Goal: Task Accomplishment & Management: Complete application form

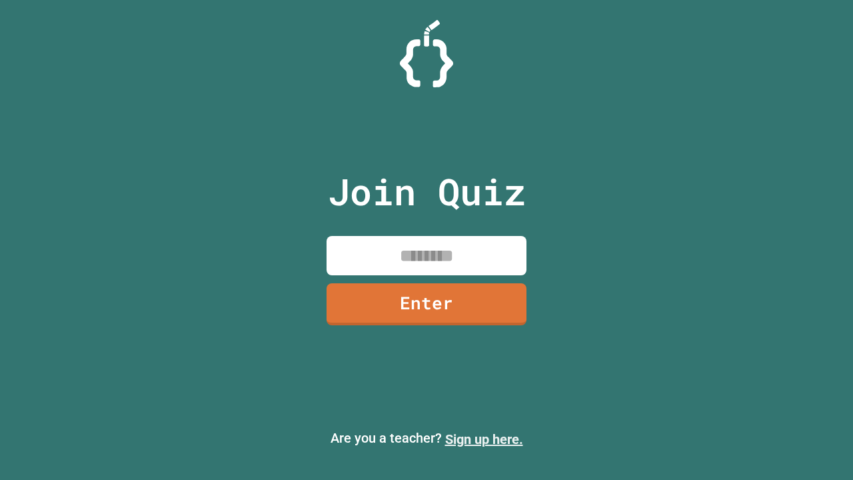
click at [484, 439] on link "Sign up here." at bounding box center [484, 439] width 78 height 16
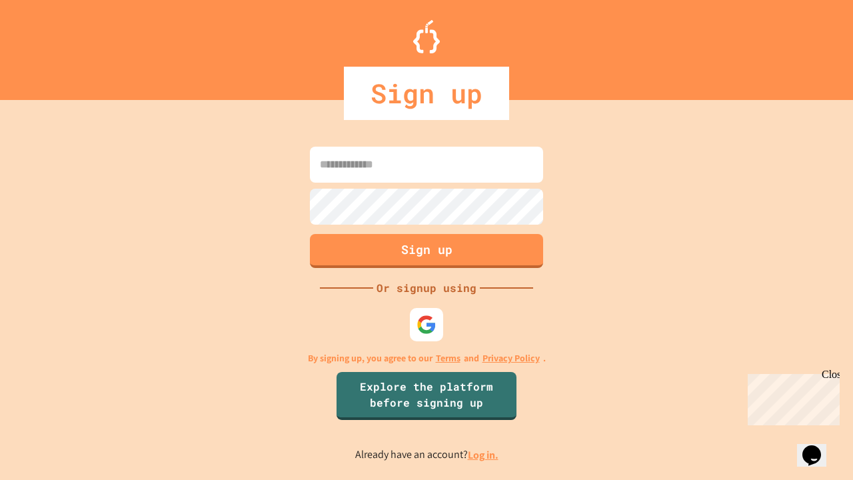
click at [484, 455] on link "Log in." at bounding box center [483, 455] width 31 height 14
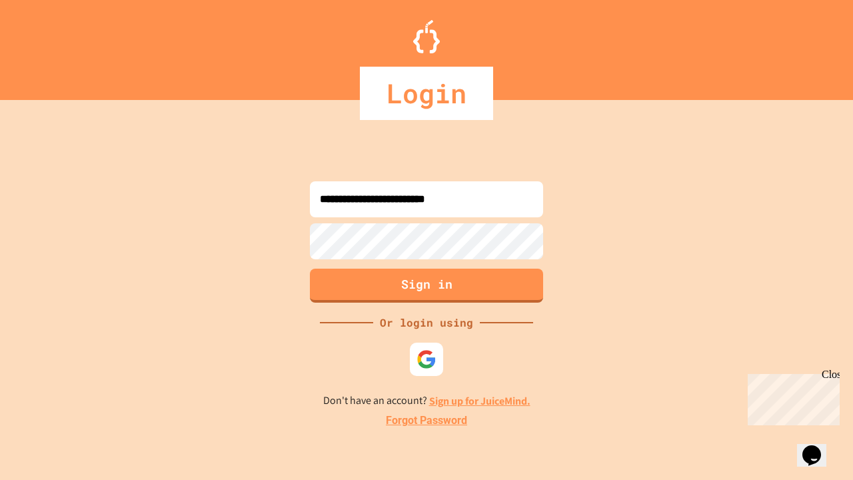
type input "**********"
